Goal: Transaction & Acquisition: Purchase product/service

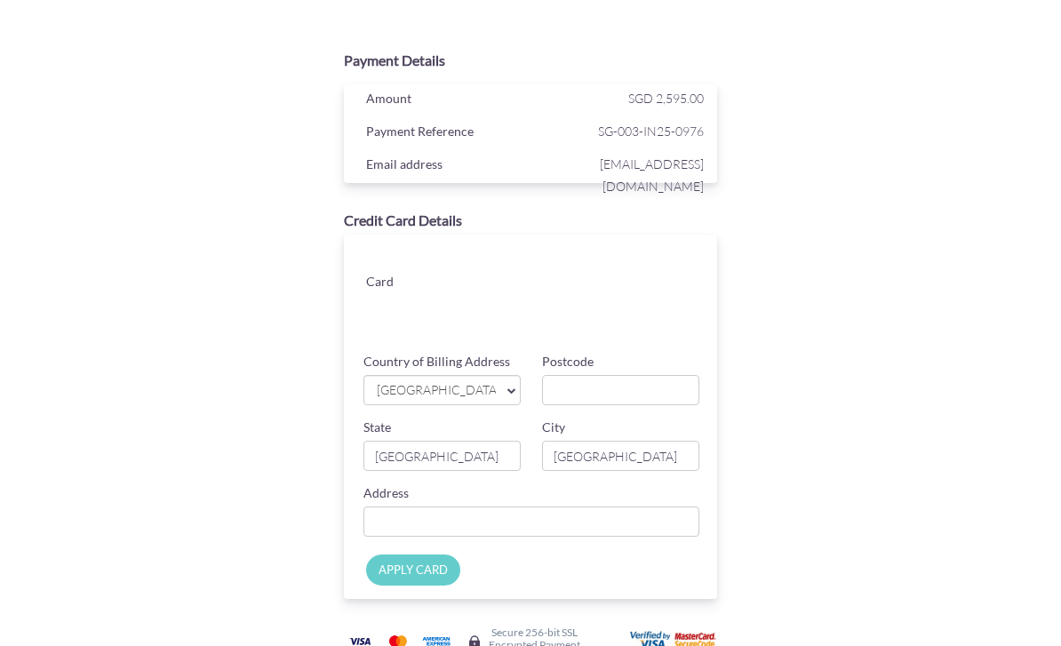
click at [420, 391] on span "[GEOGRAPHIC_DATA]" at bounding box center [435, 390] width 120 height 19
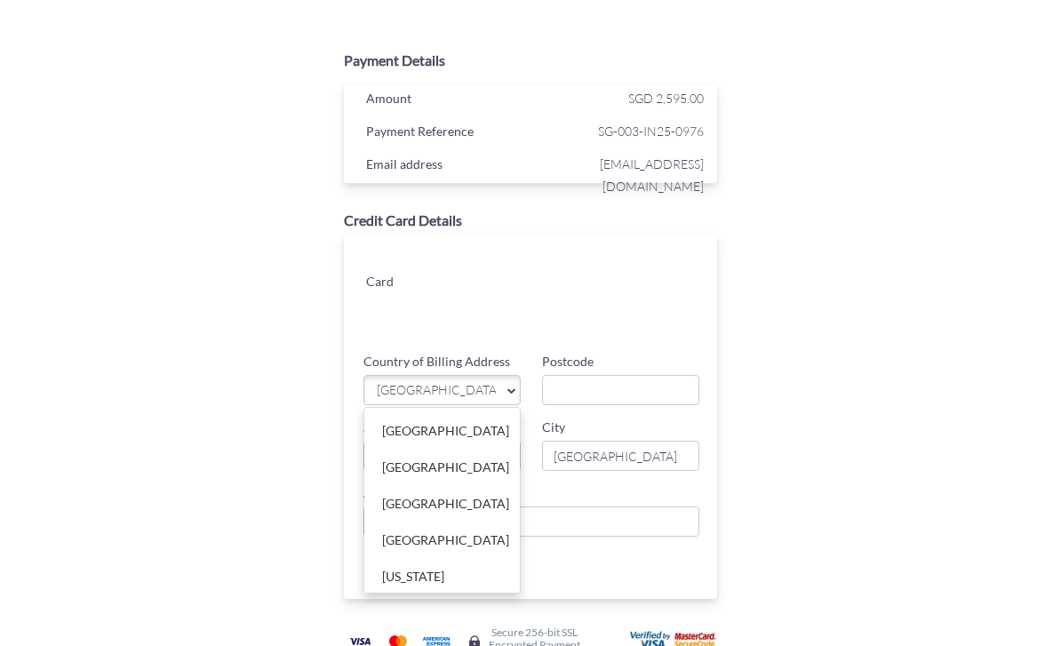
click at [617, 389] on div at bounding box center [530, 323] width 1061 height 646
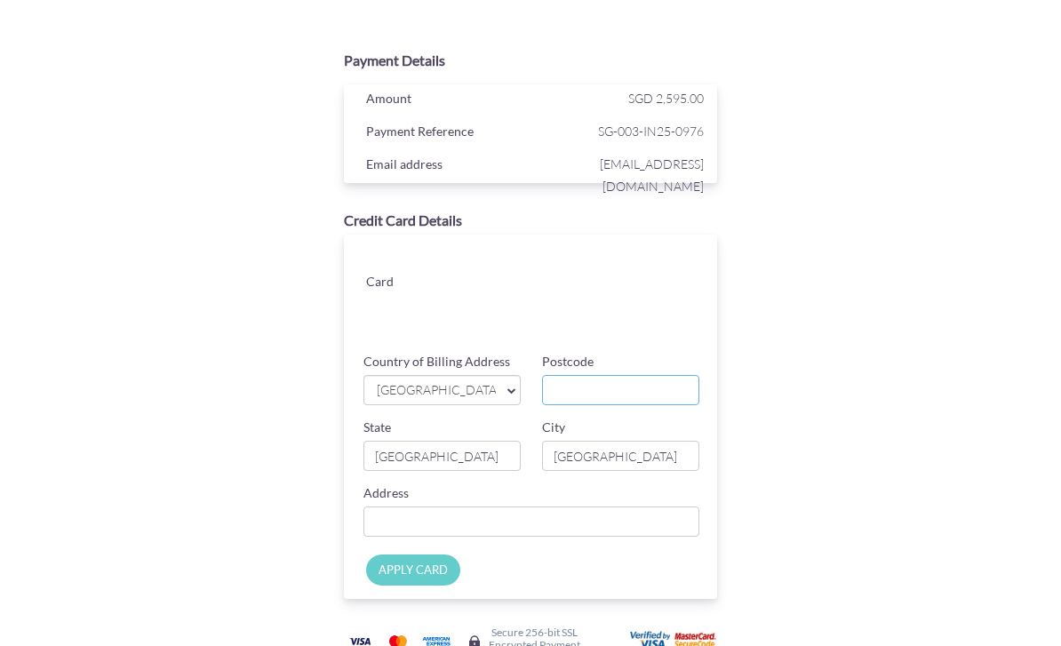
click at [628, 397] on input "Postcode" at bounding box center [620, 390] width 157 height 30
type input "399944"
click at [439, 455] on input "[GEOGRAPHIC_DATA]" at bounding box center [442, 456] width 157 height 30
click at [482, 510] on input "Country of Billing Address" at bounding box center [531, 522] width 335 height 30
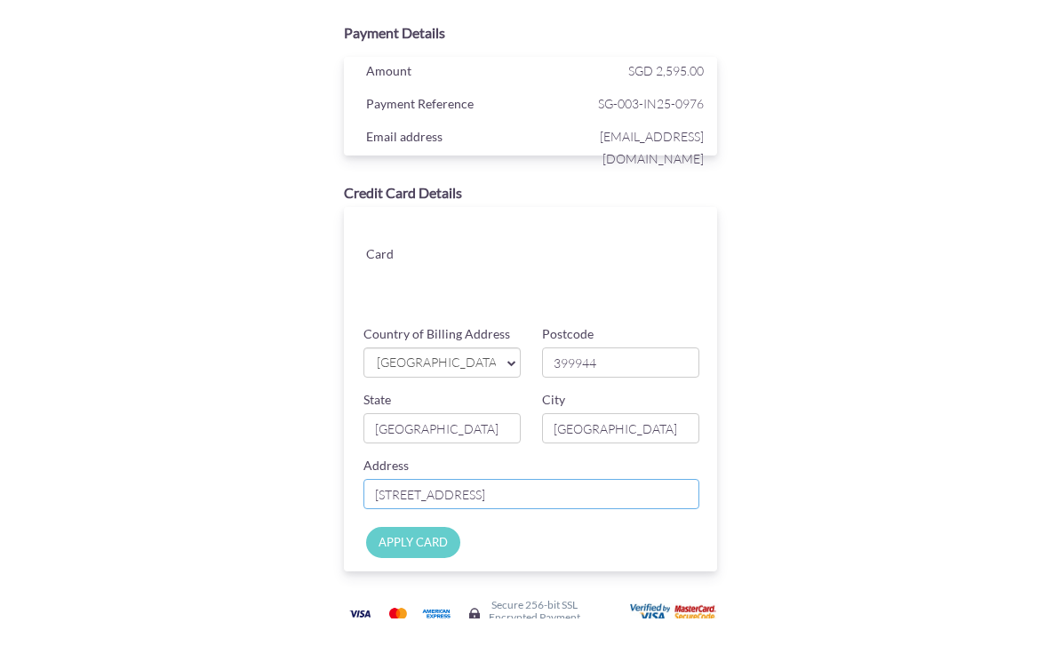
scroll to position [63, 0]
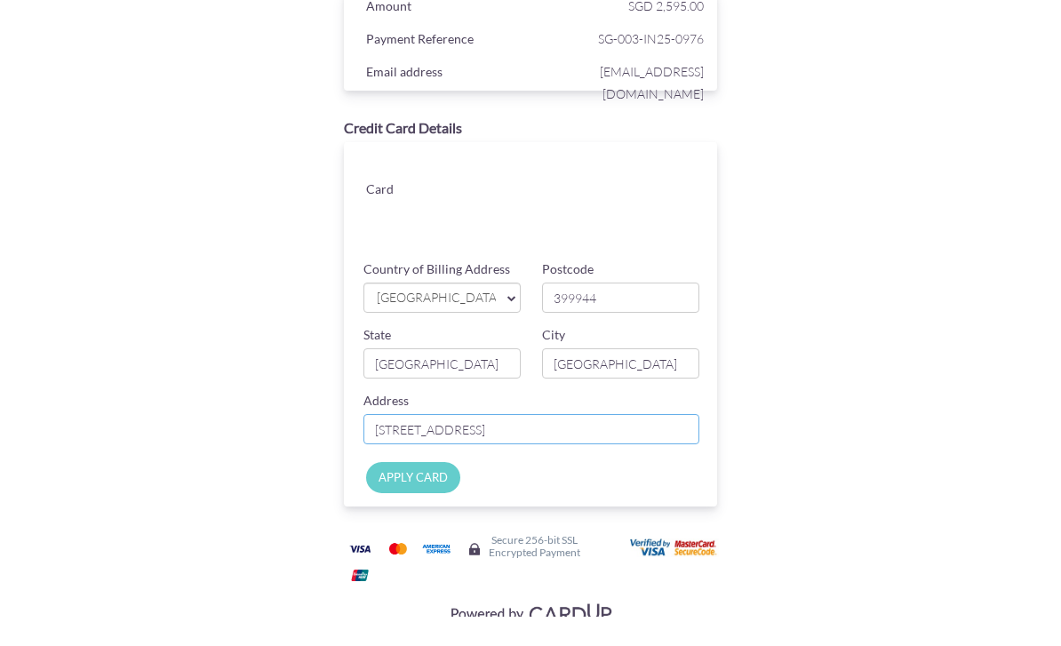
type input "[STREET_ADDRESS]"
click at [428, 492] on input "APPLY CARD" at bounding box center [413, 507] width 94 height 31
type input "Applying..."
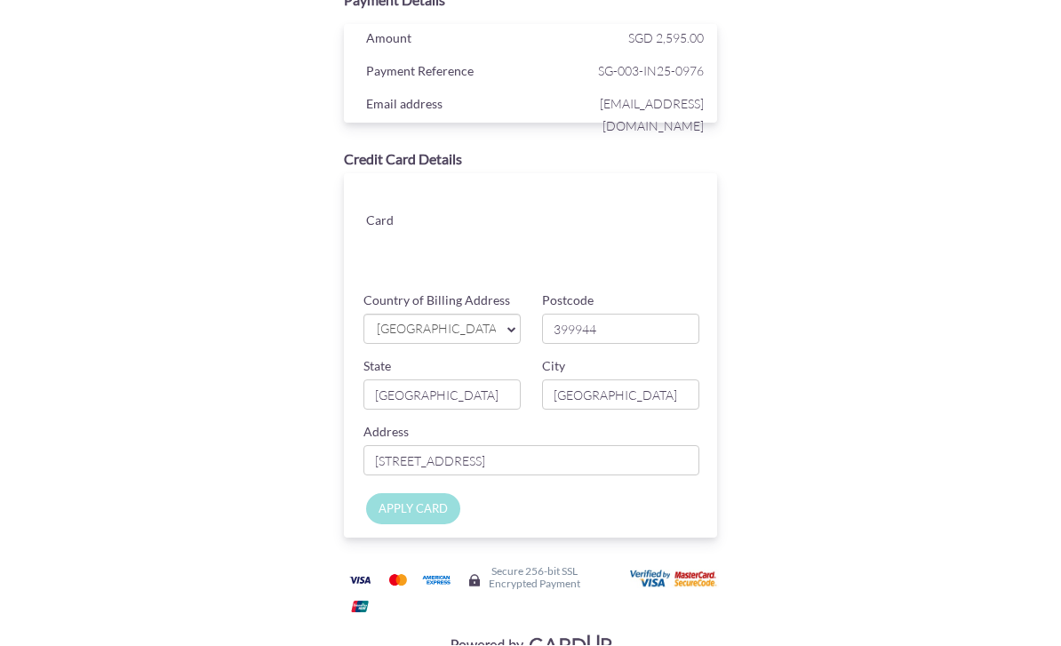
scroll to position [33, 0]
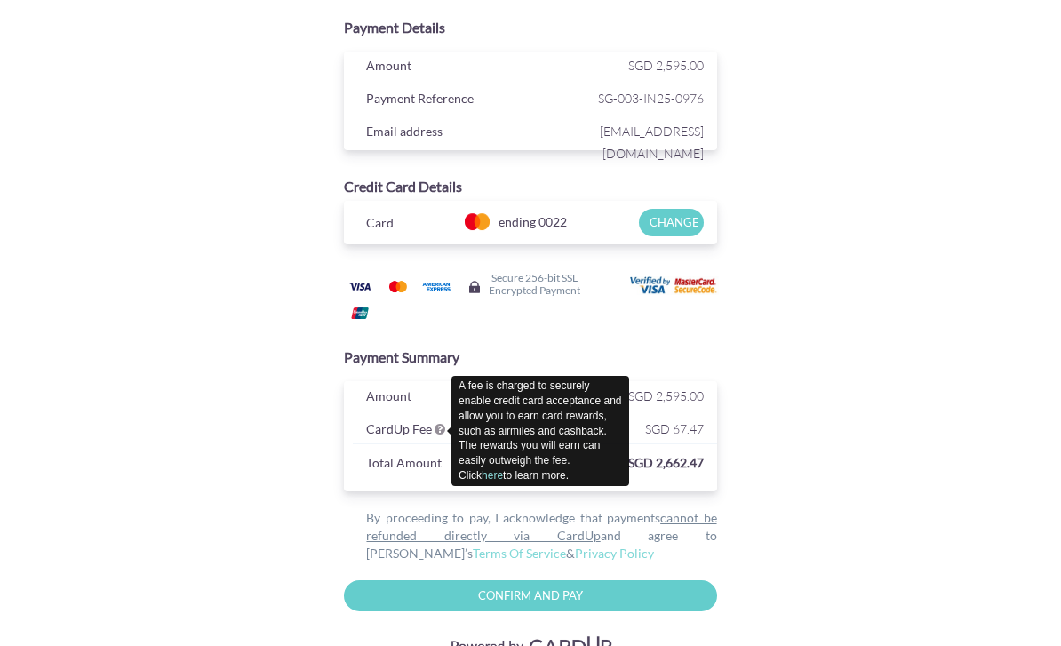
click at [144, 236] on div "Payment Details Amount SGD 2,595.00 Payment Reference SG-003-IN25-0976 Email ad…" at bounding box center [531, 337] width 862 height 740
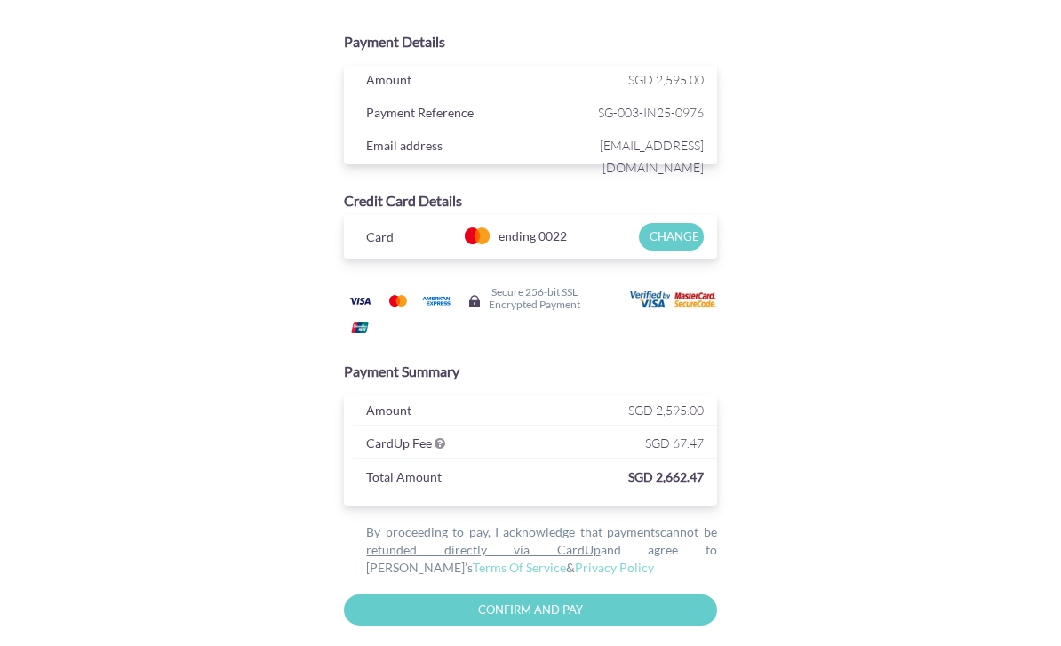
scroll to position [0, 0]
